Goal: Subscribe to service/newsletter

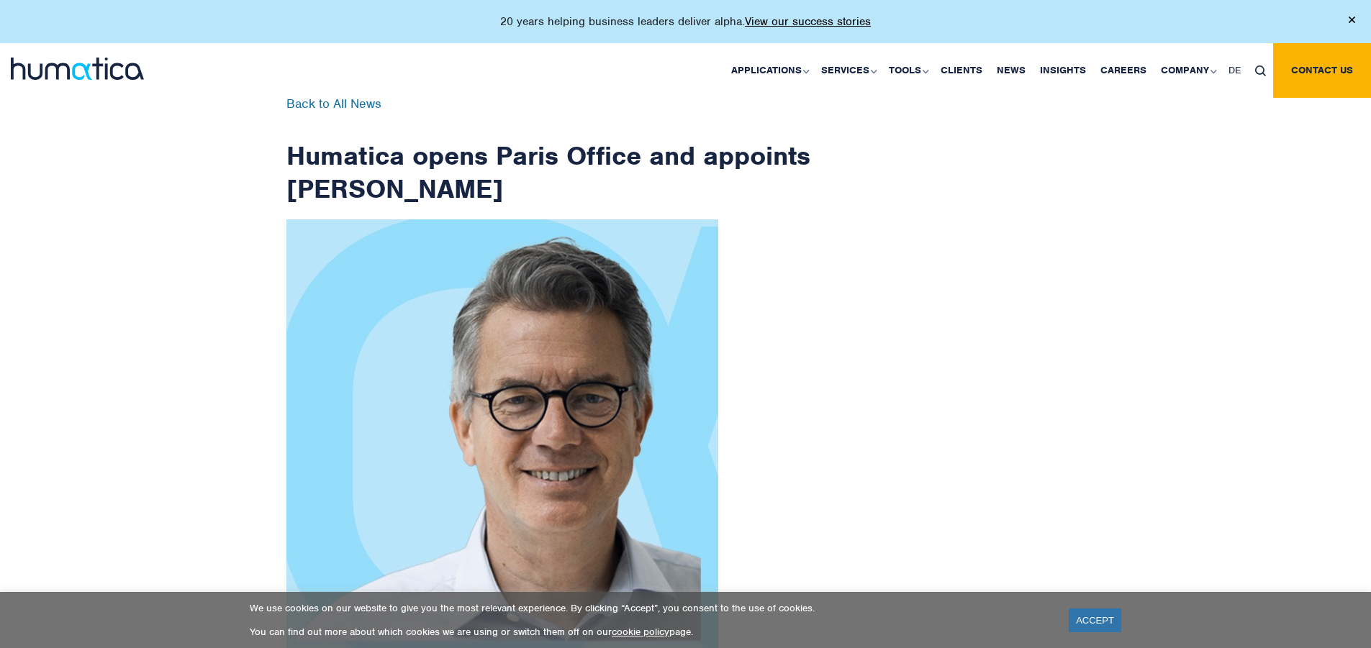
scroll to position [2296, 0]
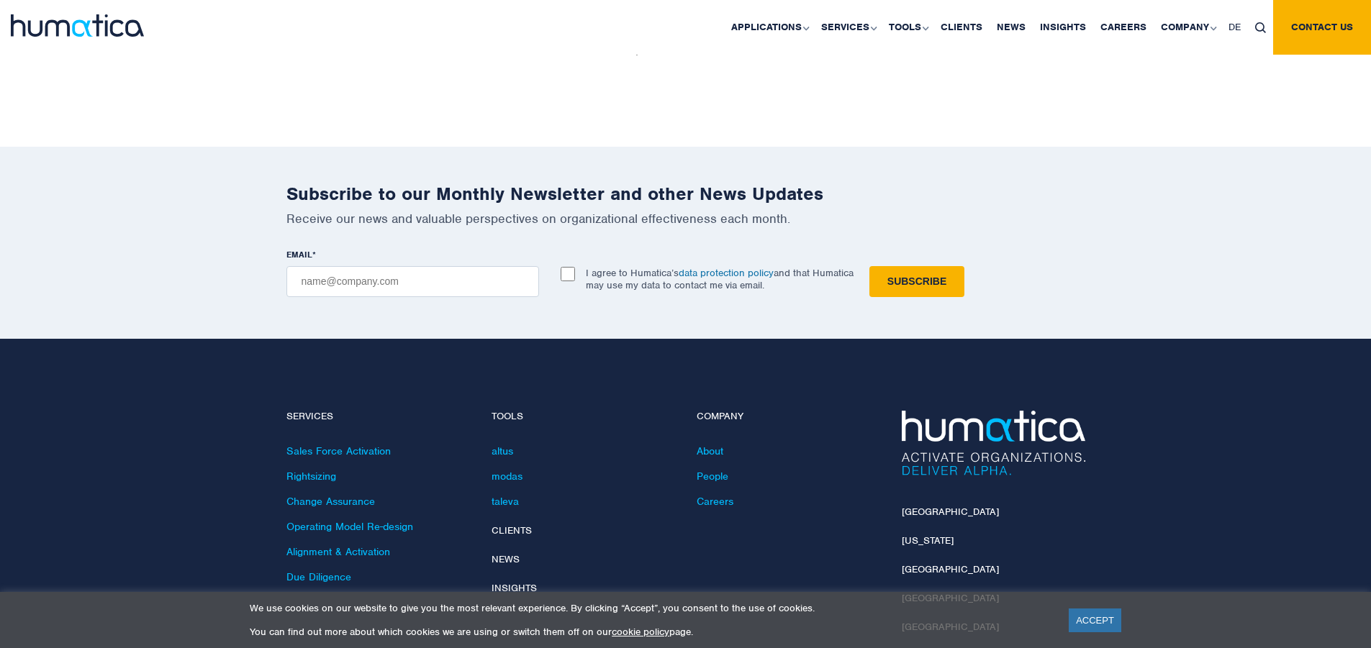
checkbox input "true"
type input "[EMAIL_ADDRESS][DOMAIN_NAME]"
click at [869, 266] on input "Subscribe" at bounding box center [916, 281] width 95 height 31
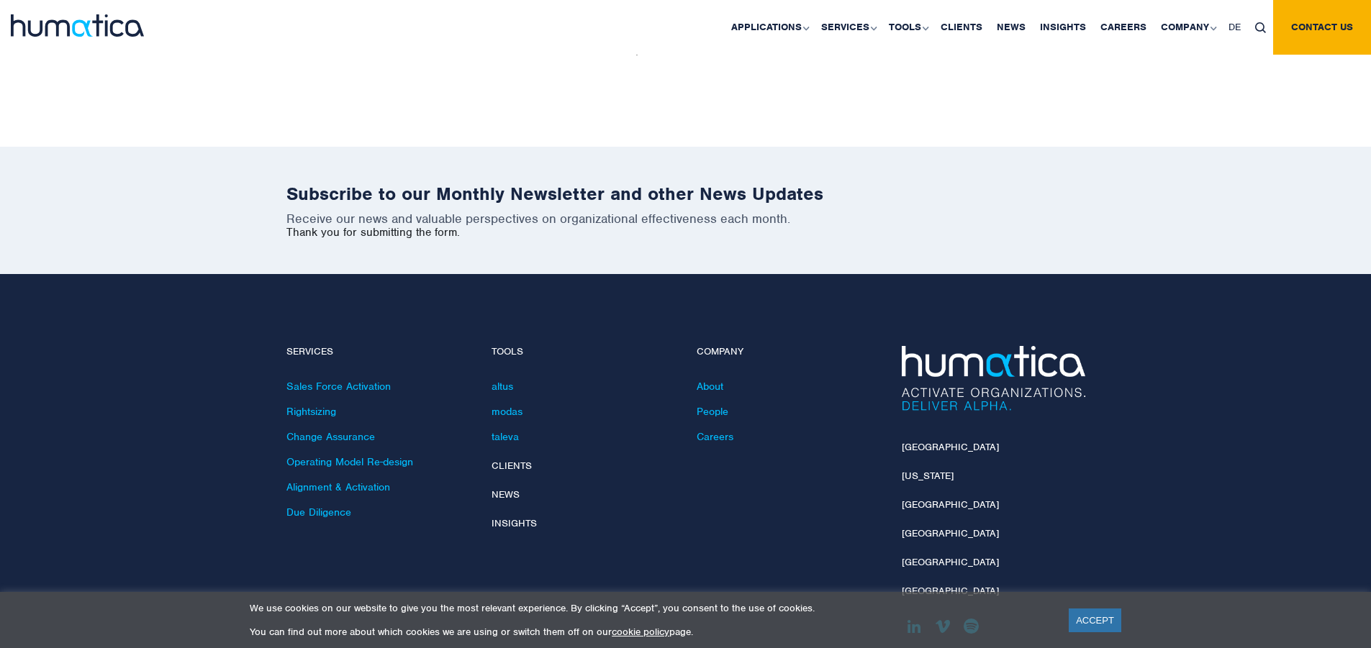
scroll to position [2231, 0]
